Goal: Task Accomplishment & Management: Manage account settings

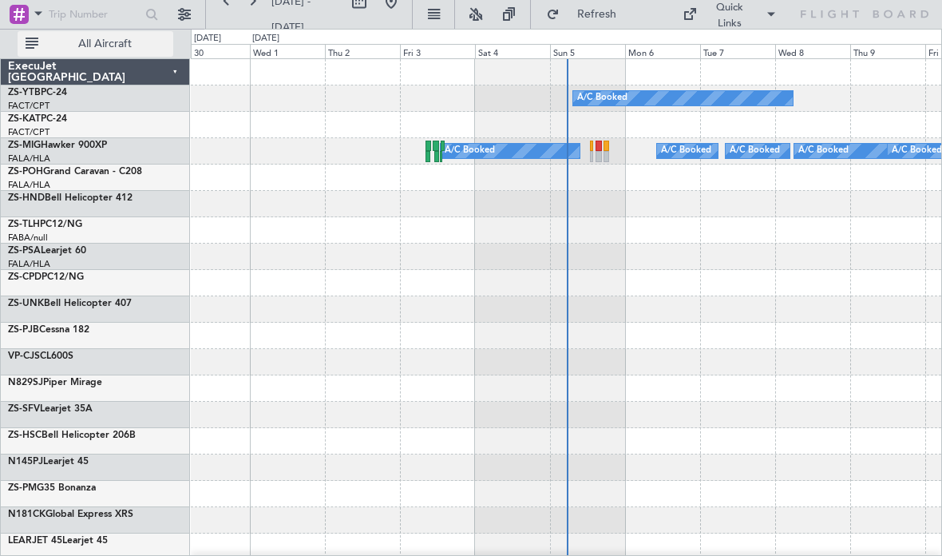
click at [133, 51] on button "All Aircraft" at bounding box center [96, 44] width 156 height 26
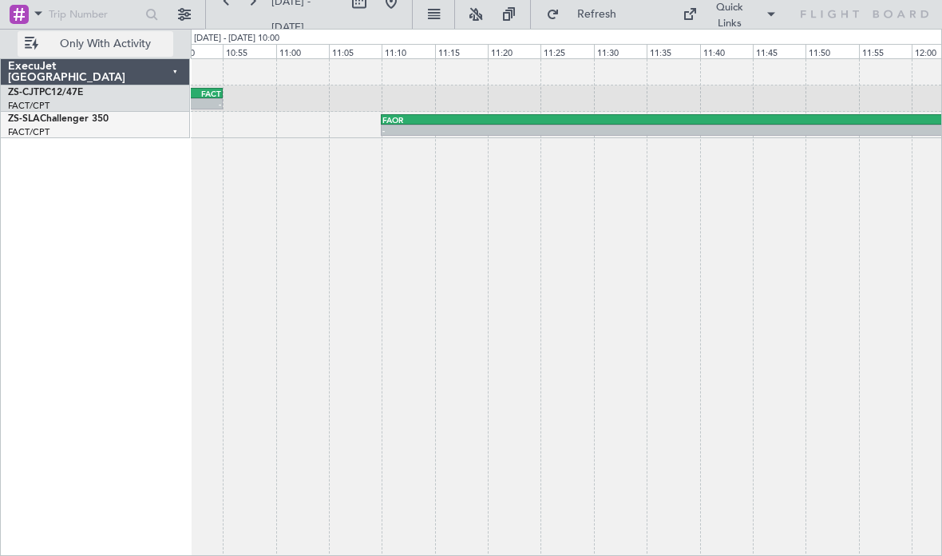
click at [627, 131] on div "-" at bounding box center [709, 130] width 654 height 10
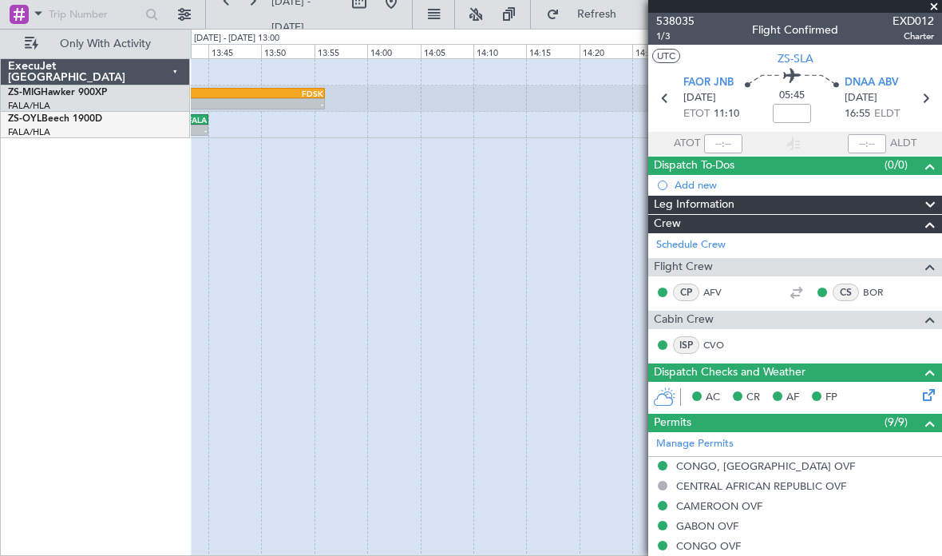
click at [935, 3] on span at bounding box center [934, 7] width 16 height 14
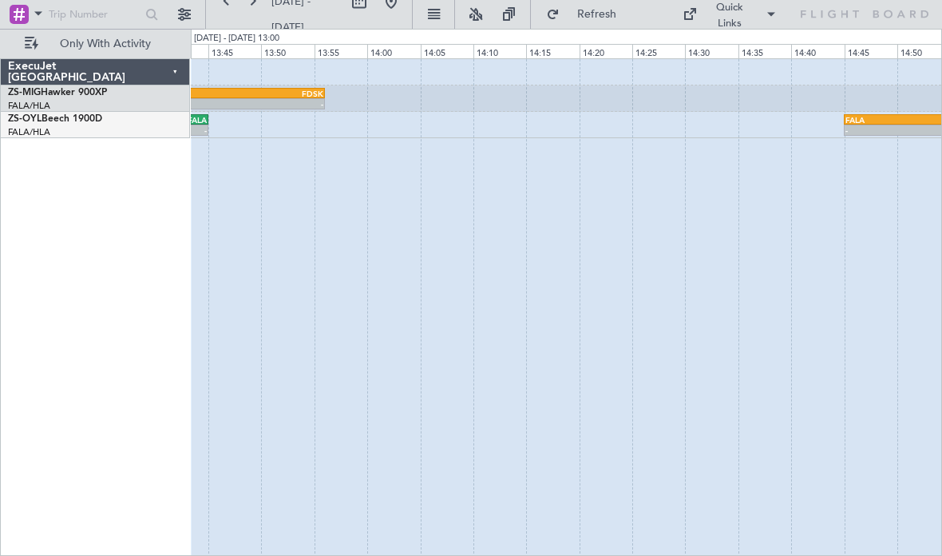
type input "0"
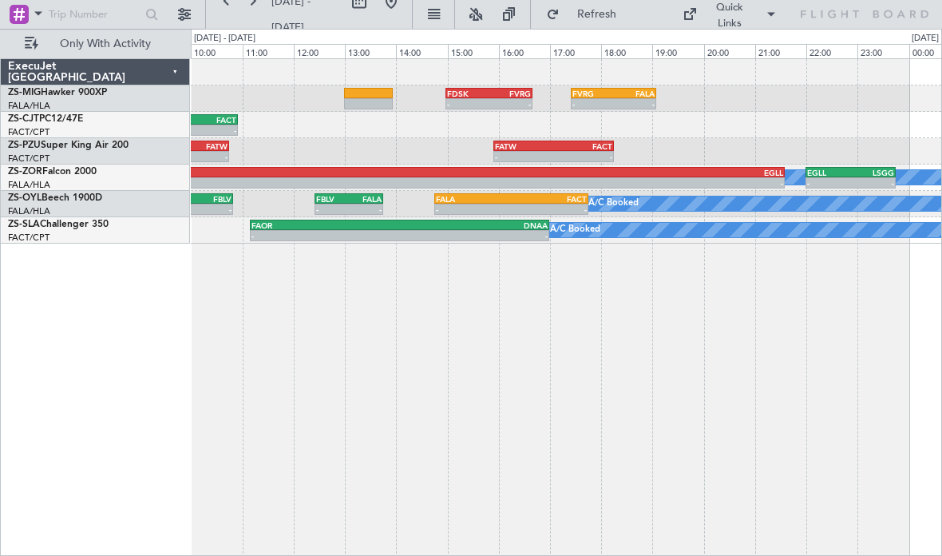
click at [565, 203] on div "FALA 14:45 Z FACT 17:45 Z" at bounding box center [511, 198] width 154 height 11
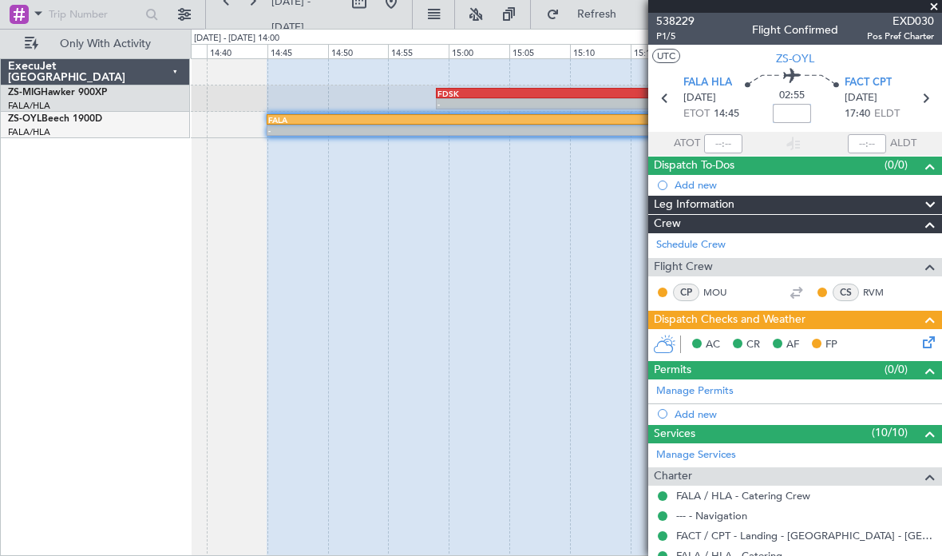
click at [797, 105] on input at bounding box center [792, 113] width 38 height 19
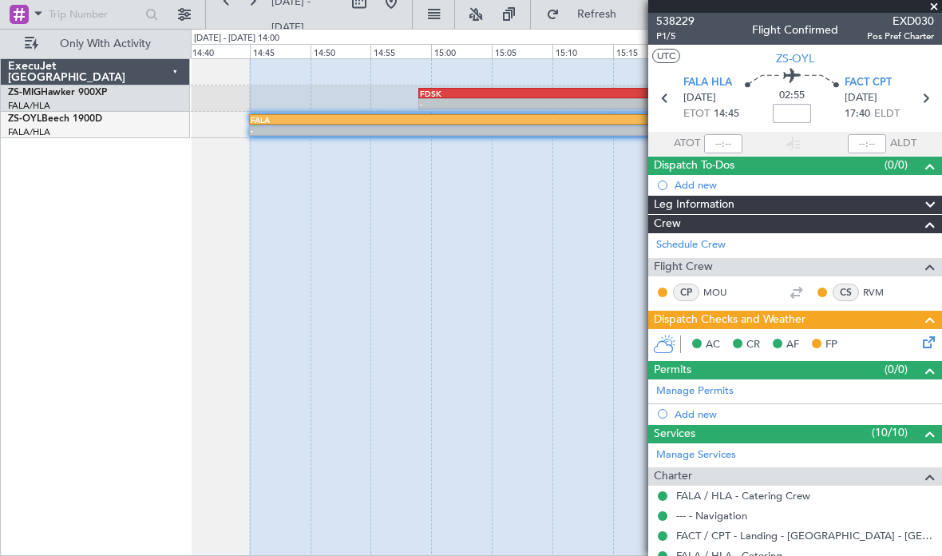
click at [534, 86] on div "- - FDSK 14:59 Z FVRG 16:40 Z" at bounding box center [566, 98] width 750 height 26
click at [521, 97] on div "FDSK" at bounding box center [725, 94] width 610 height 10
click at [513, 99] on div "-" at bounding box center [725, 104] width 610 height 10
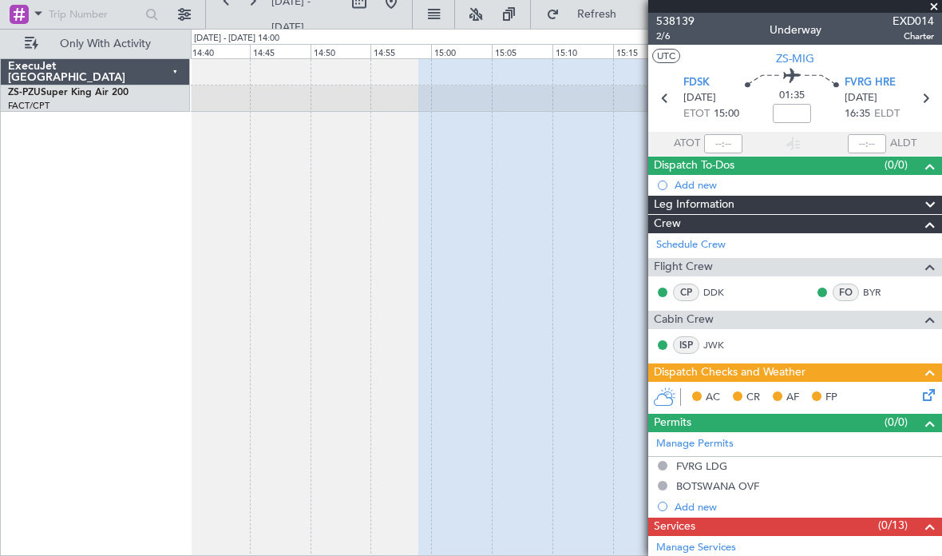
click at [929, 15] on span "EXD014" at bounding box center [914, 21] width 42 height 17
click at [936, 3] on span at bounding box center [934, 7] width 16 height 14
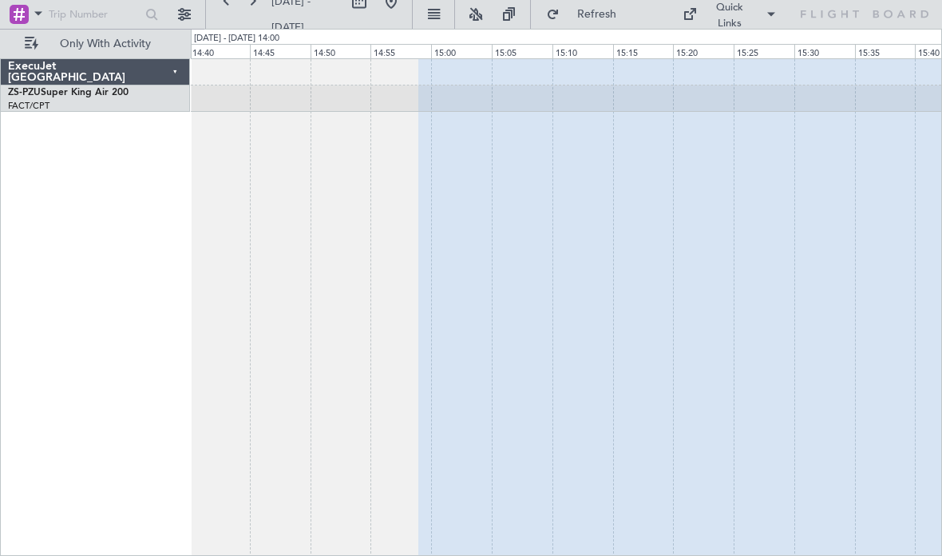
type input "0"
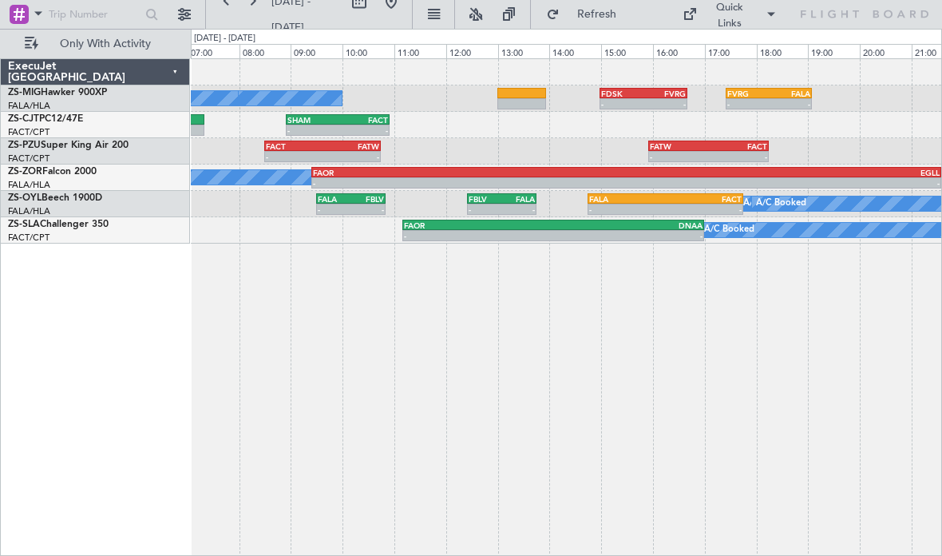
click at [661, 89] on div "FVRG" at bounding box center [664, 94] width 42 height 10
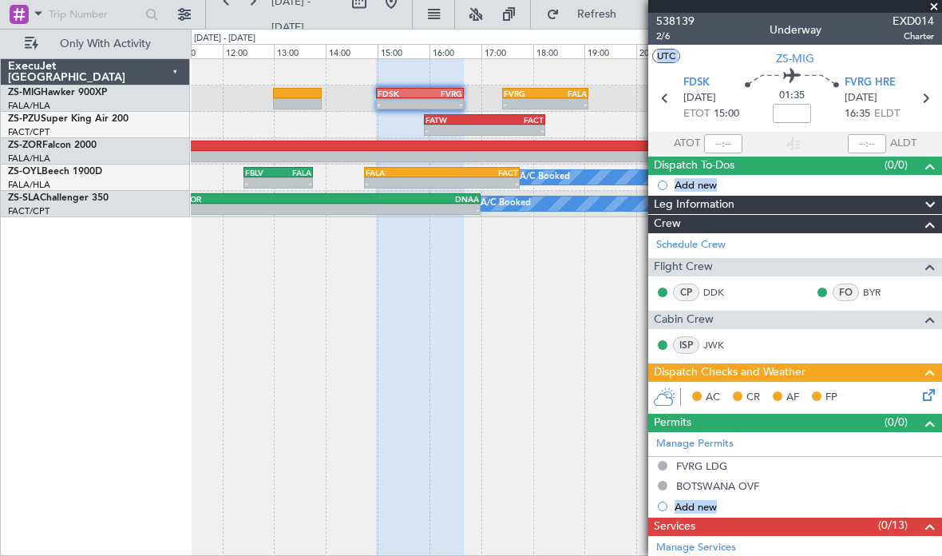
click at [936, 5] on span at bounding box center [934, 7] width 16 height 14
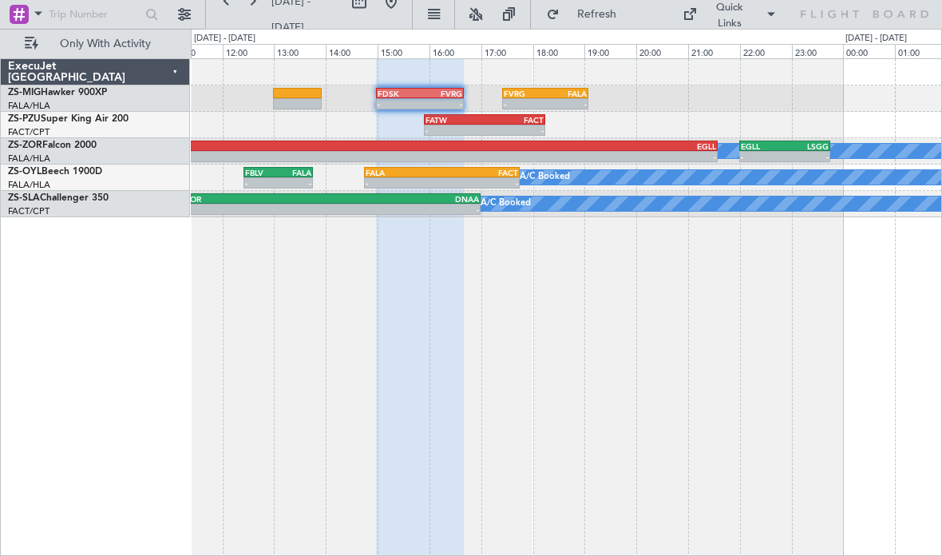
type input "0"
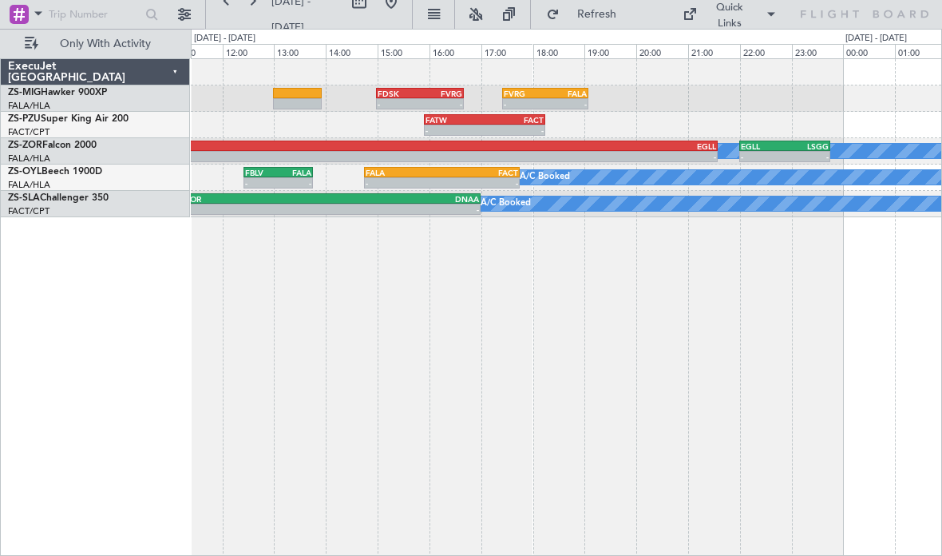
click at [933, 2] on div "Quick Links" at bounding box center [792, 14] width 299 height 29
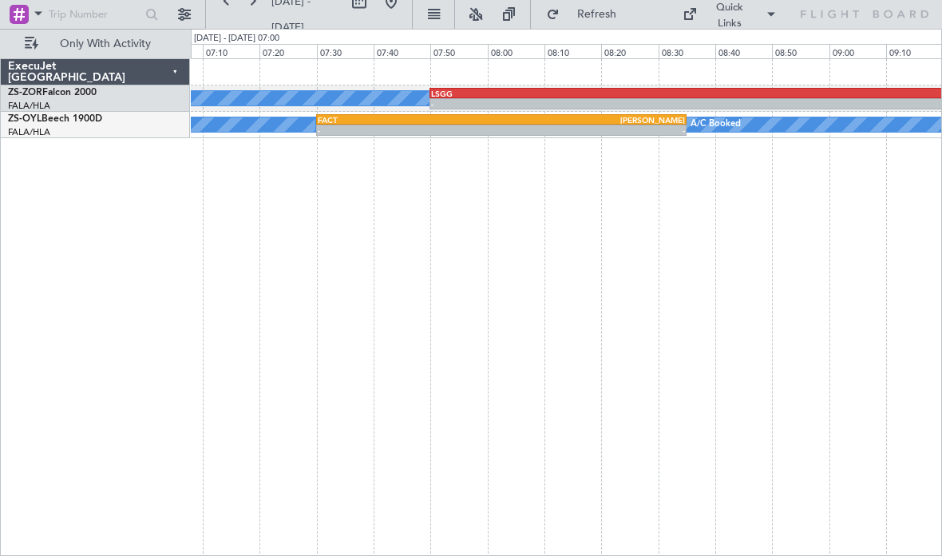
click at [649, 124] on div "FACT 07:30 Z [PERSON_NAME] 08:35 Z" at bounding box center [501, 119] width 370 height 11
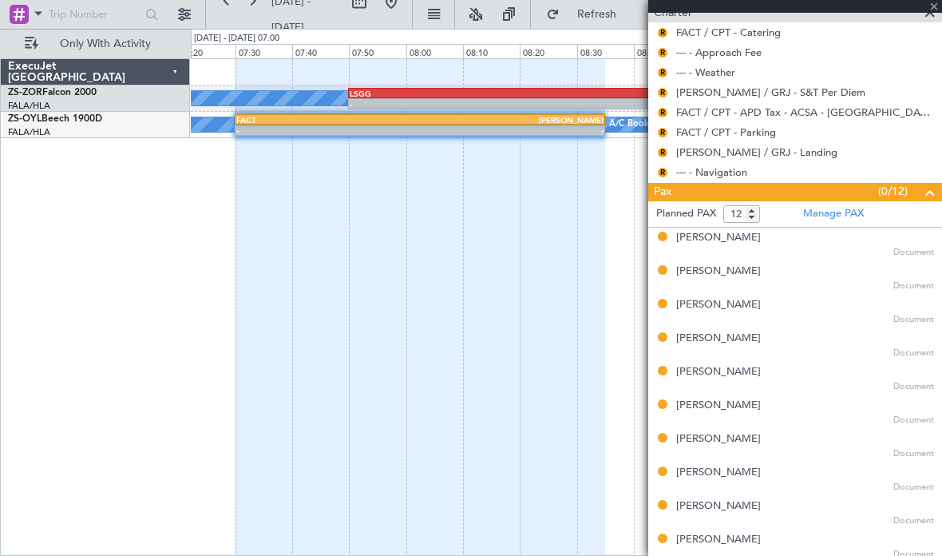
scroll to position [461, 0]
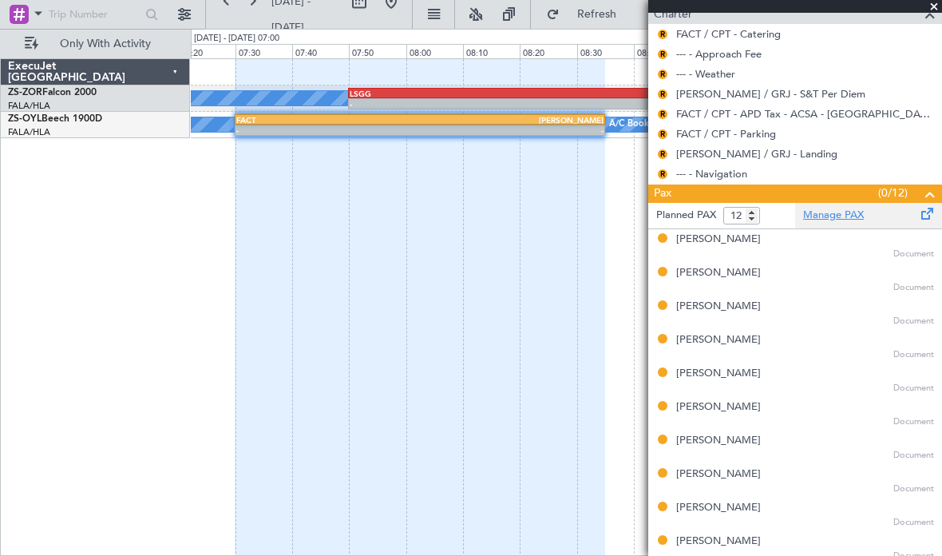
click at [842, 208] on link "Manage PAX" at bounding box center [833, 216] width 61 height 16
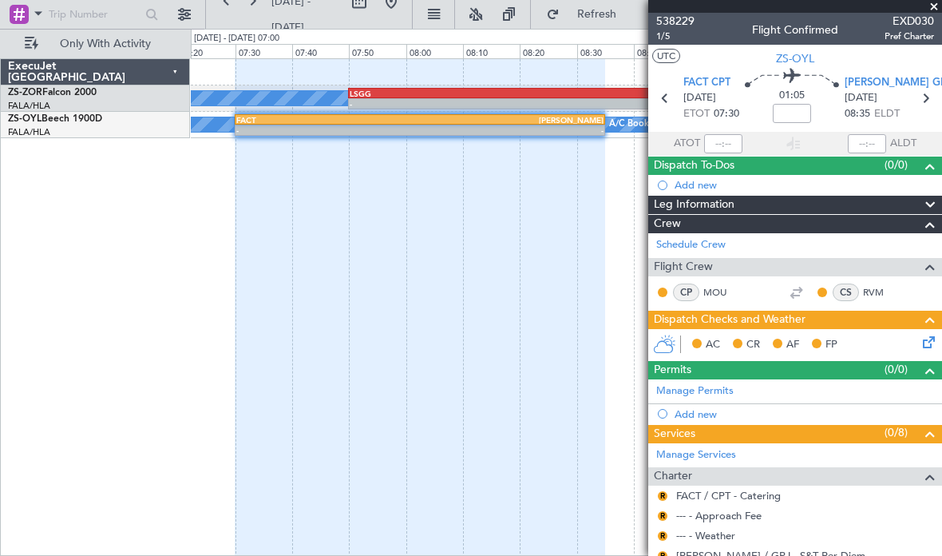
scroll to position [0, 0]
click at [922, 105] on icon at bounding box center [925, 98] width 21 height 21
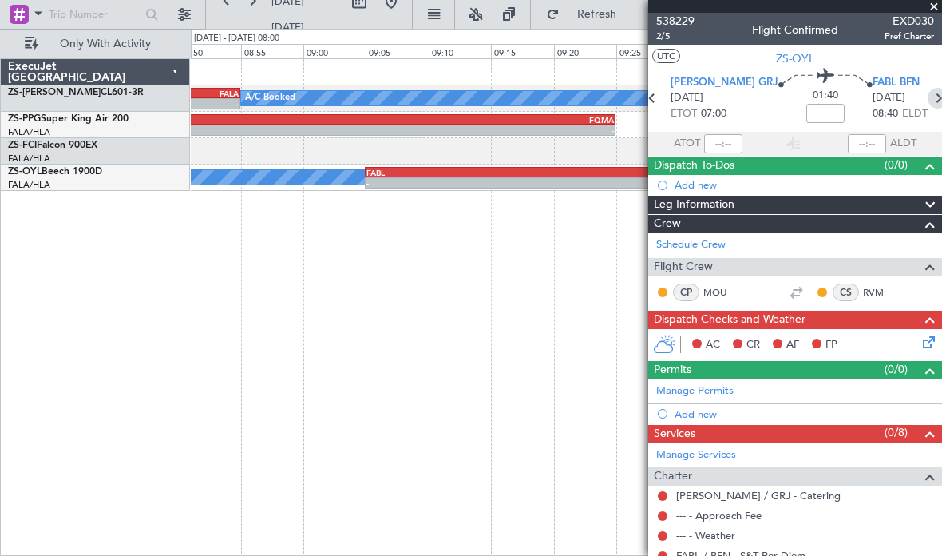
click at [928, 96] on icon at bounding box center [938, 98] width 21 height 21
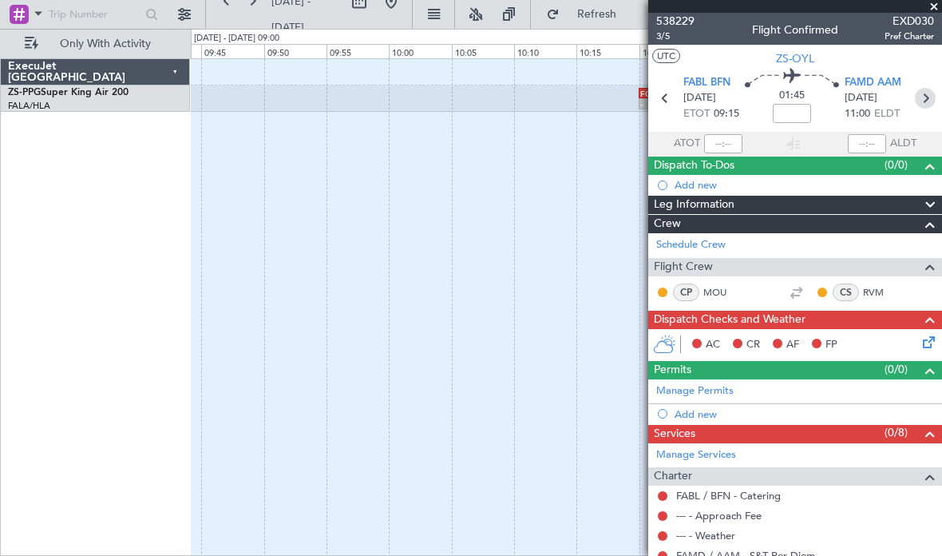
click at [929, 97] on icon at bounding box center [925, 98] width 21 height 21
type input "0"
